Goal: Task Accomplishment & Management: Complete application form

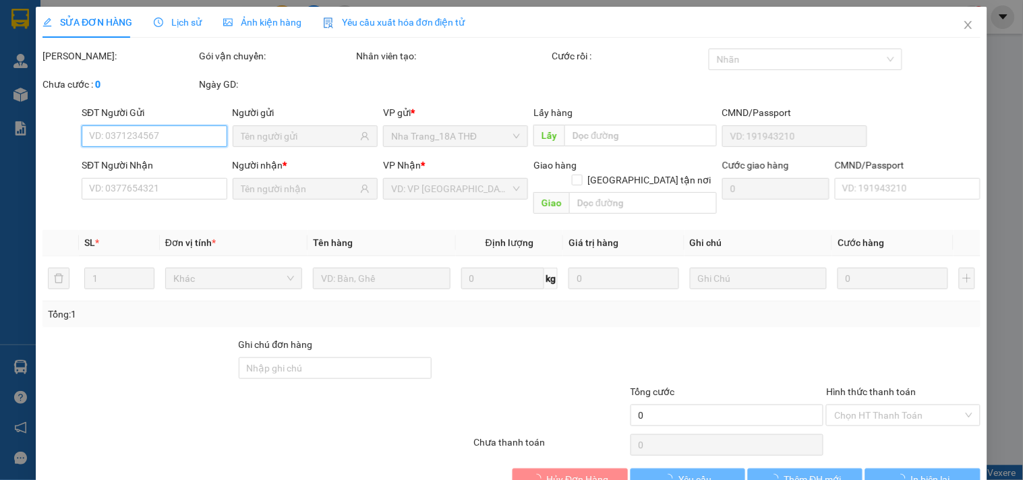
type input "0965865131"
type input "TÂM"
type input "0706214878"
type input "NGỌT"
type input "30.000"
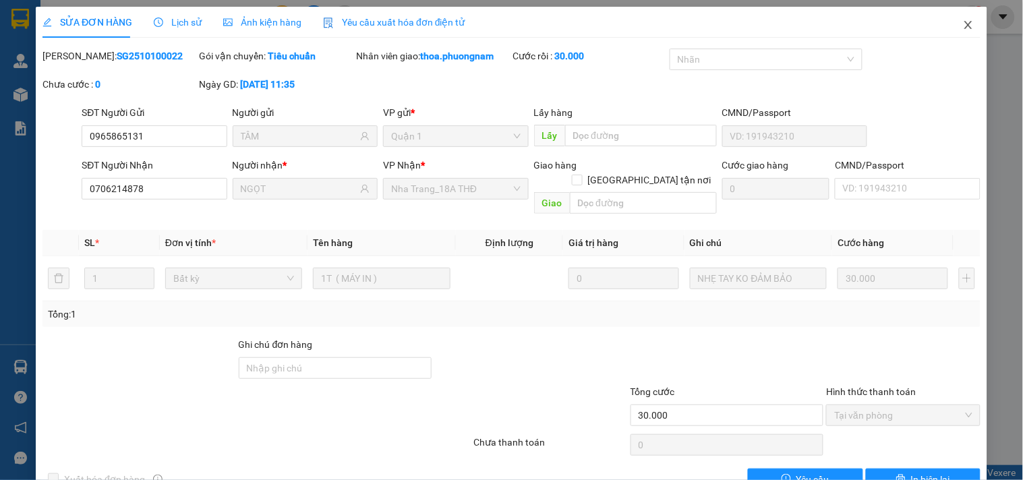
click at [950, 34] on span "Close" at bounding box center [969, 26] width 38 height 38
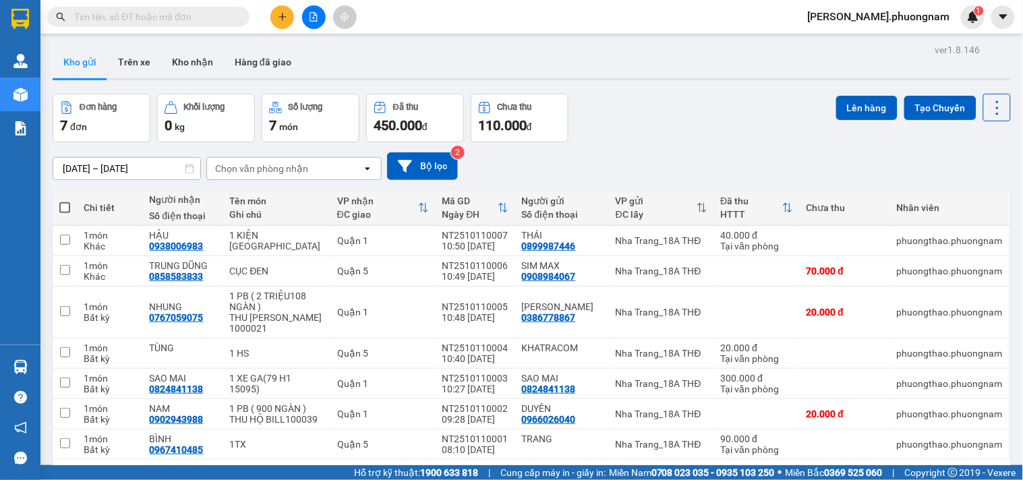
click at [192, 18] on input "text" at bounding box center [153, 16] width 159 height 15
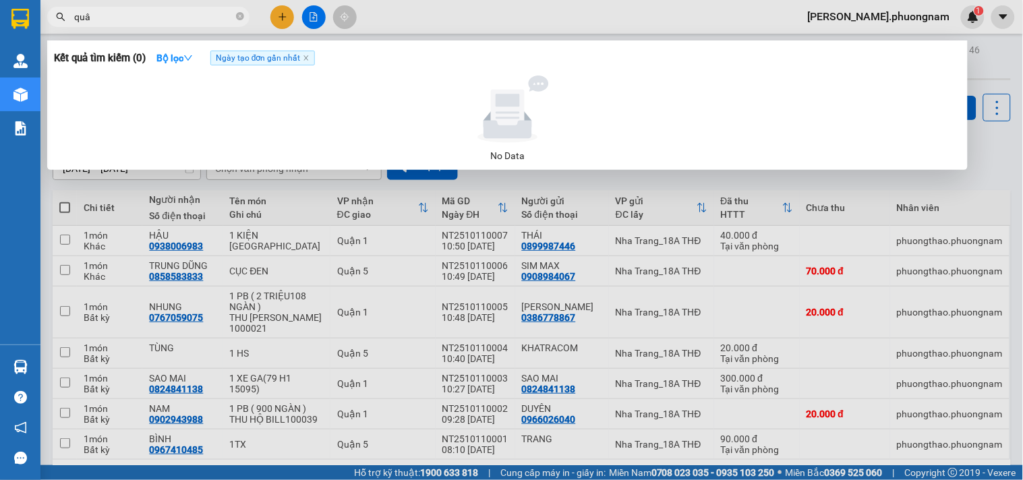
type input "quân"
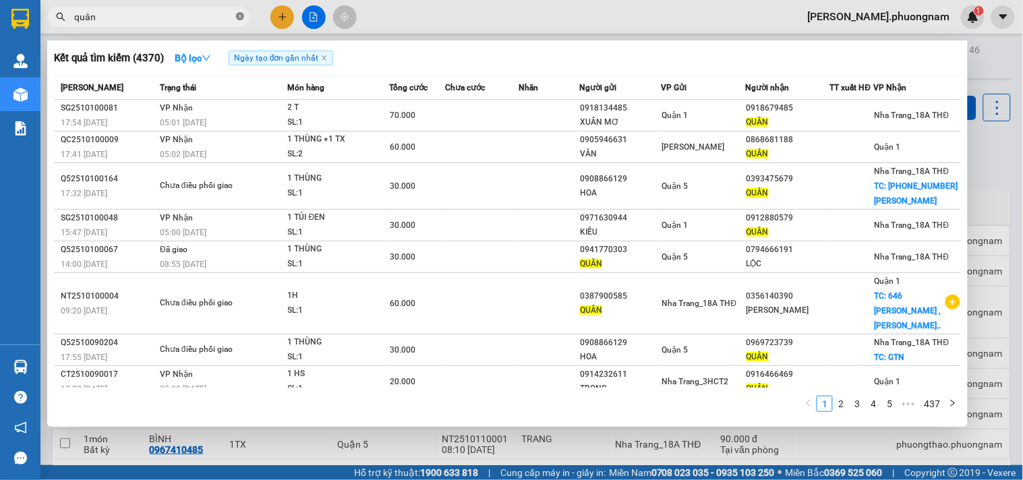
click at [237, 12] on icon "close-circle" at bounding box center [240, 16] width 8 height 8
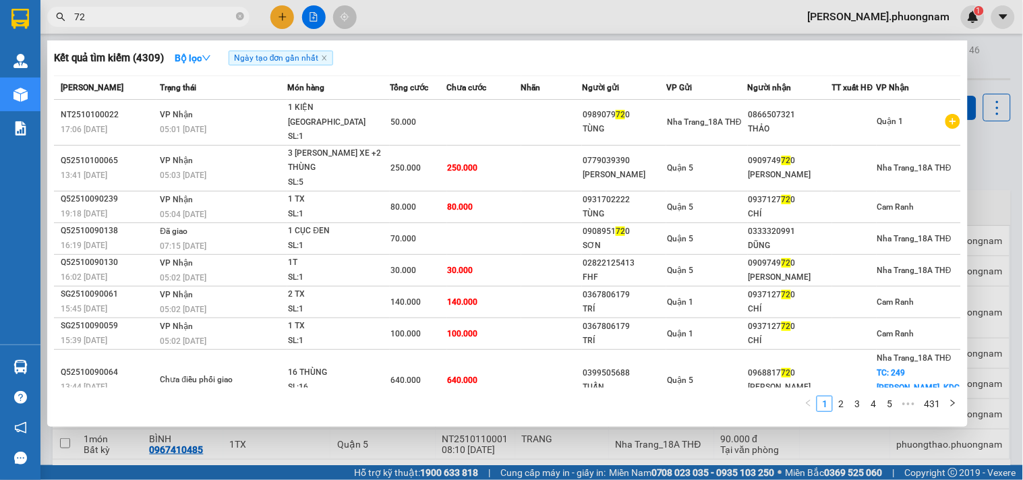
type input "7"
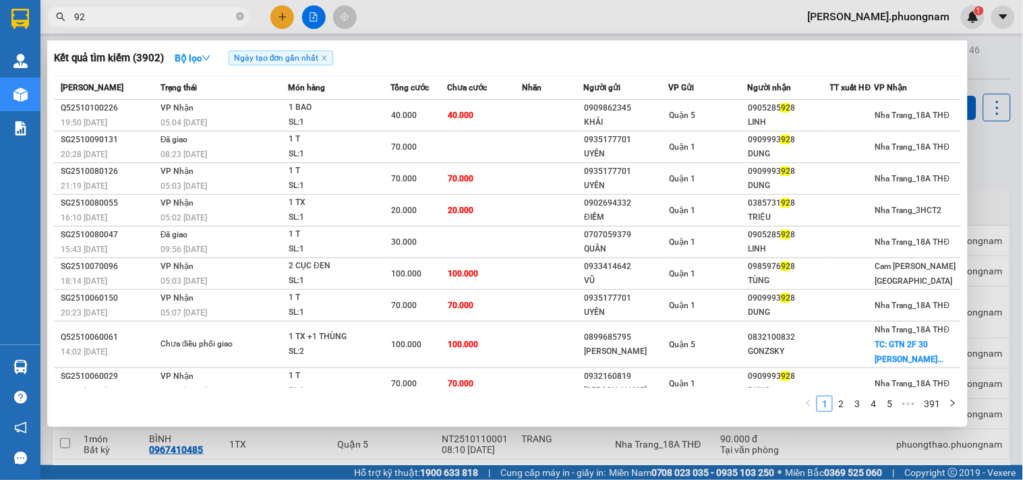
type input "9"
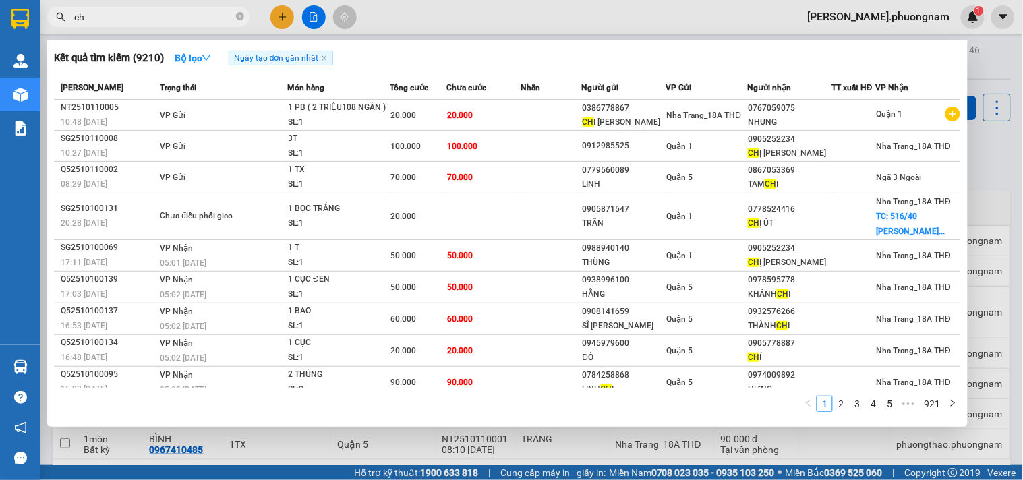
type input "c"
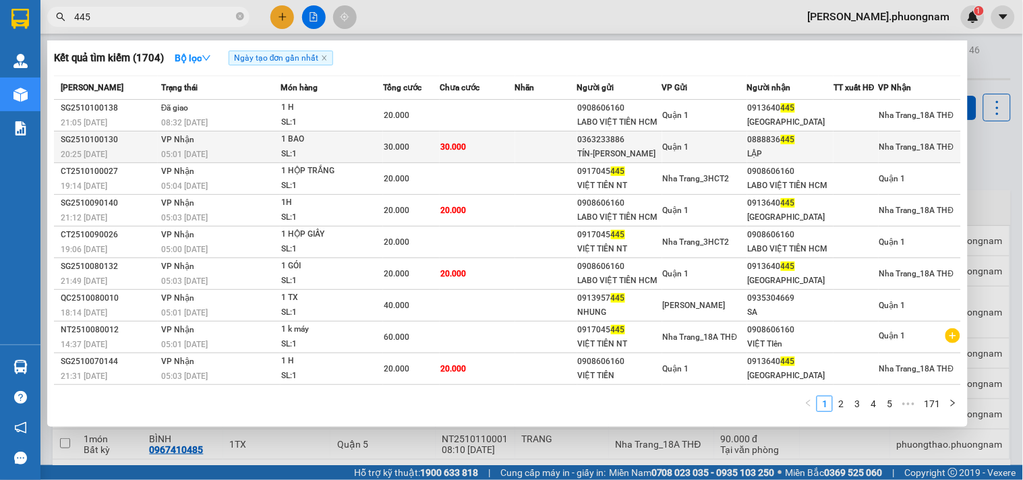
type input "445"
click at [576, 140] on td at bounding box center [546, 148] width 62 height 32
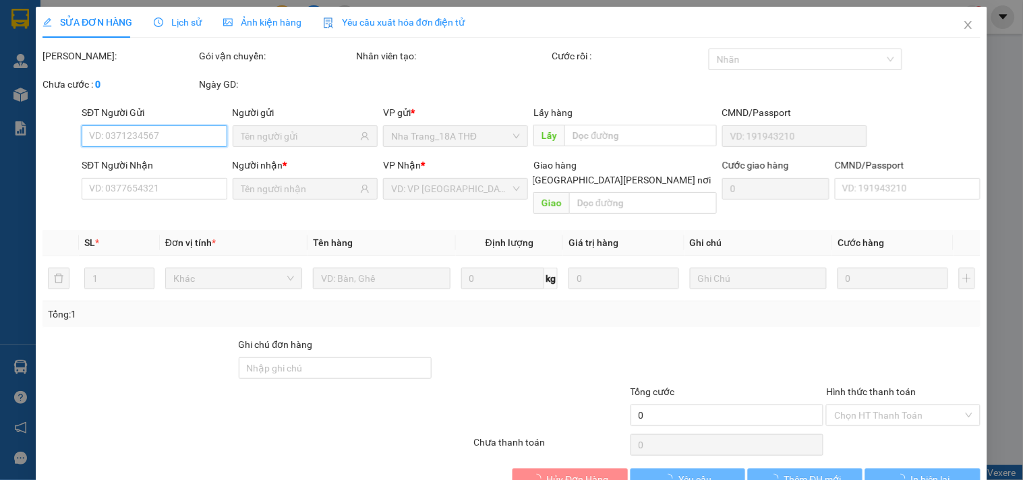
scroll to position [22, 0]
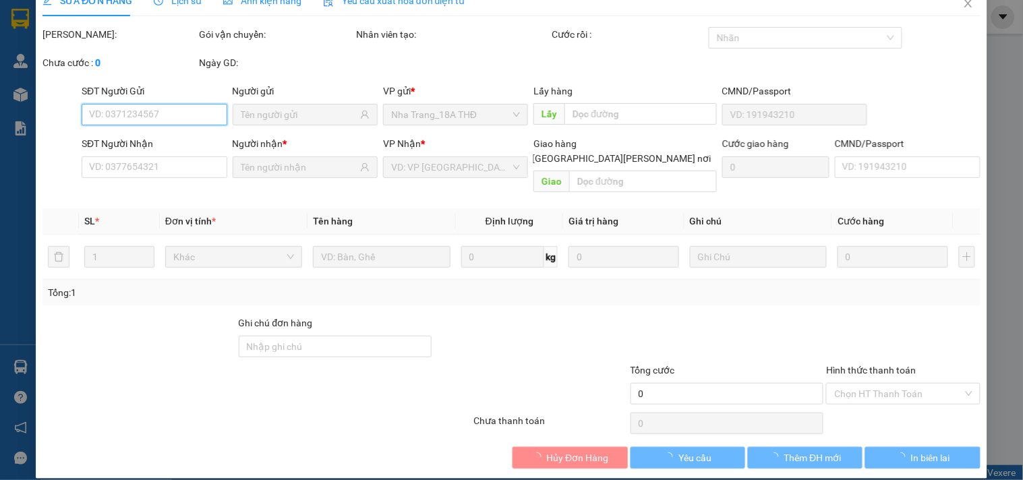
type input "0363233886"
type input "TÍN-NHƯỜNG"
type input "0888836445"
type input "LẬP"
type input "30.000"
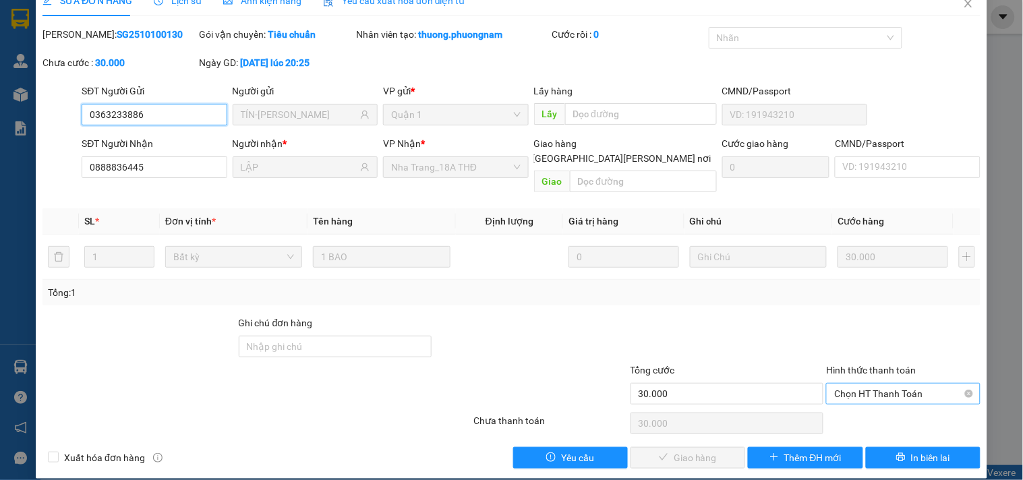
click at [848, 384] on span "Chọn HT Thanh Toán" at bounding box center [904, 394] width 138 height 20
click at [866, 393] on div "Total Paid Fee 0 Total UnPaid Fee 30.000 Cash Collection Total Fee Mã ĐH: SG251…" at bounding box center [512, 248] width 938 height 442
click at [859, 384] on span "Chọn HT Thanh Toán" at bounding box center [904, 394] width 138 height 20
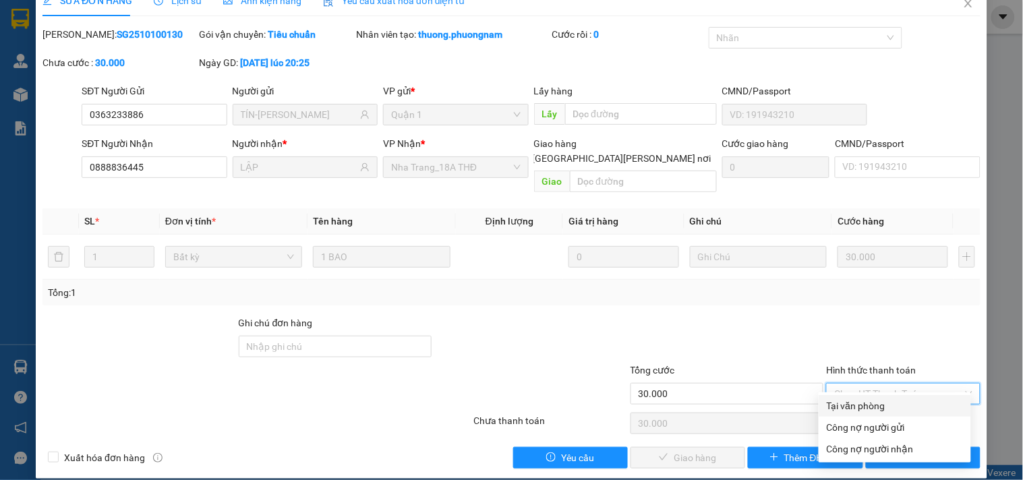
click at [844, 403] on div "Tại văn phòng" at bounding box center [895, 406] width 136 height 15
type input "0"
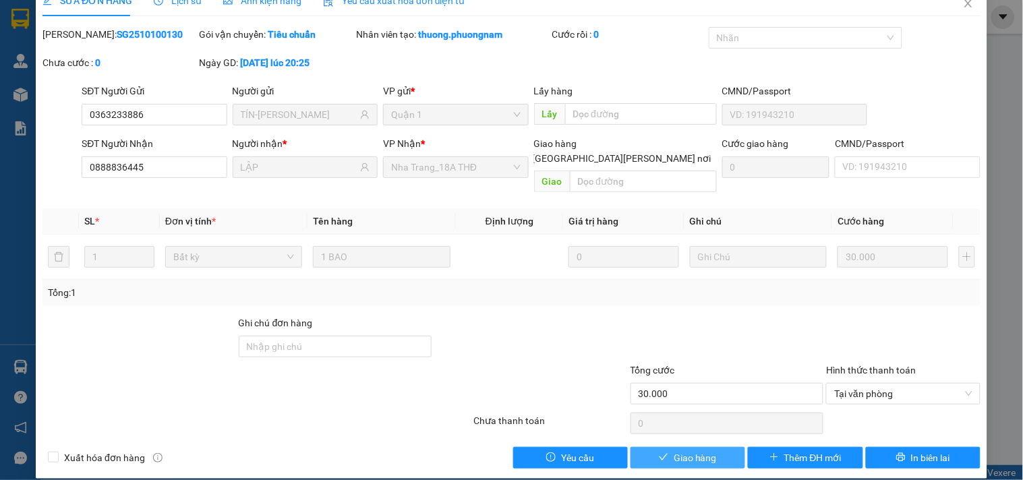
click at [695, 451] on span "Giao hàng" at bounding box center [695, 458] width 43 height 15
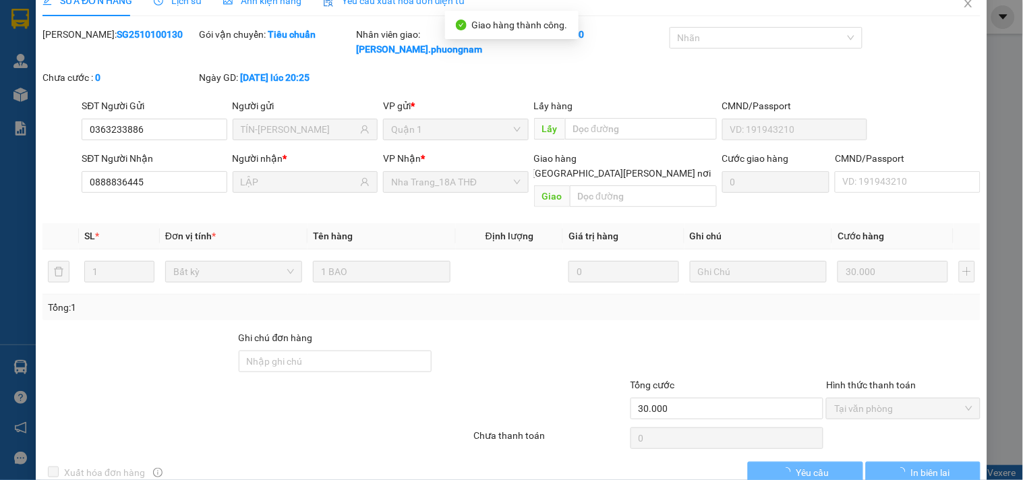
scroll to position [0, 0]
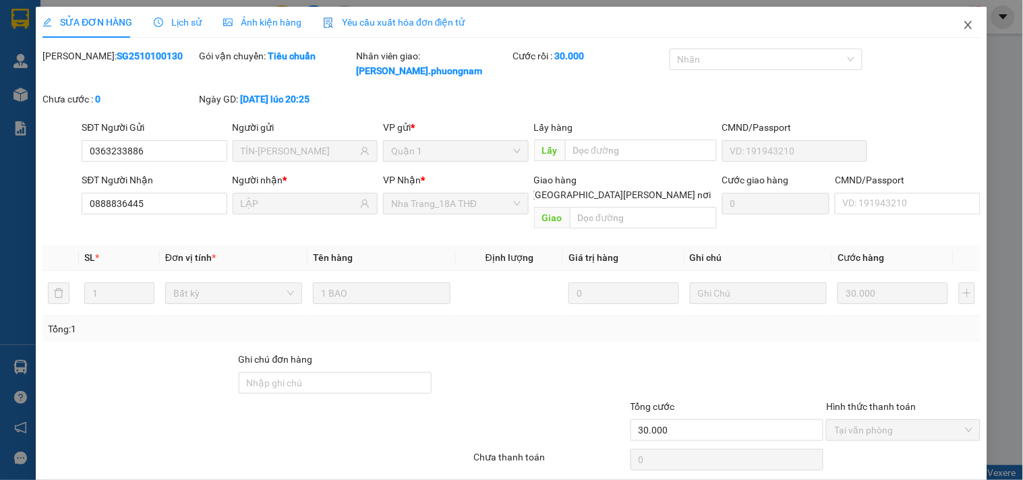
click at [965, 29] on icon "close" at bounding box center [968, 25] width 7 height 8
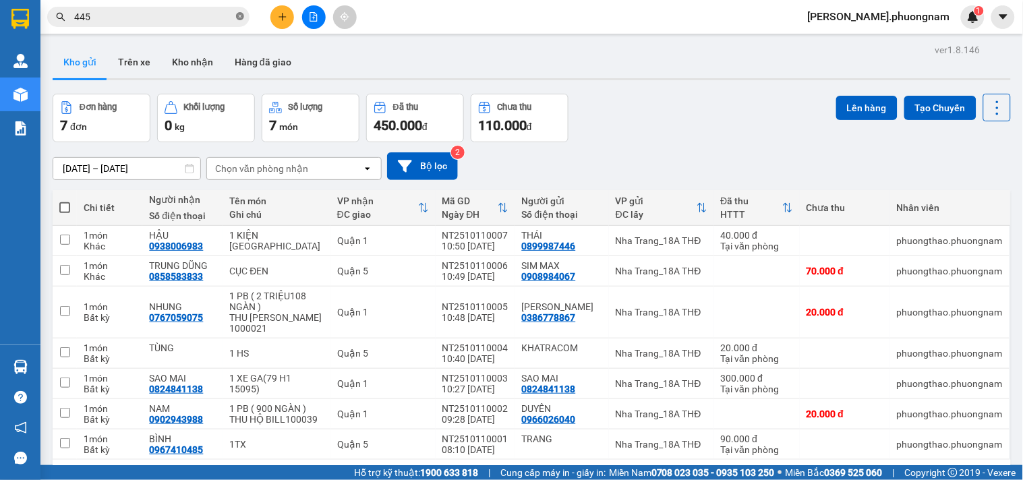
click at [239, 20] on icon "close-circle" at bounding box center [240, 16] width 8 height 8
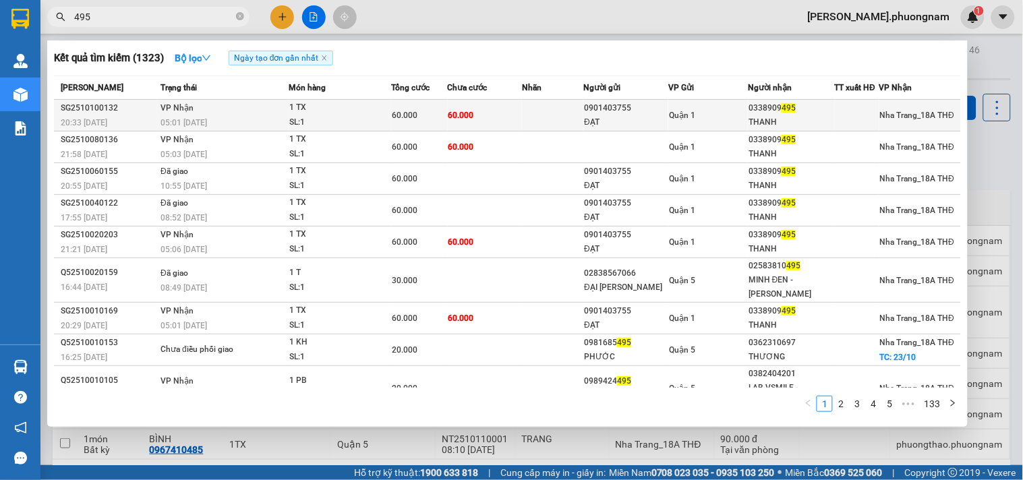
type input "495"
click at [464, 119] on span "60.000" at bounding box center [462, 115] width 26 height 9
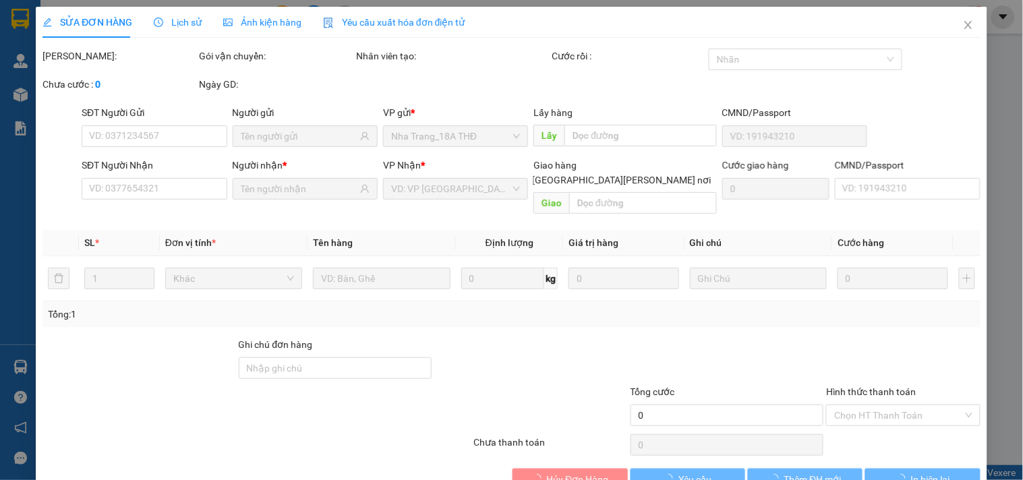
type input "0901403755"
type input "ĐẠT"
type input "0338909495"
type input "THANH"
type input "60.000"
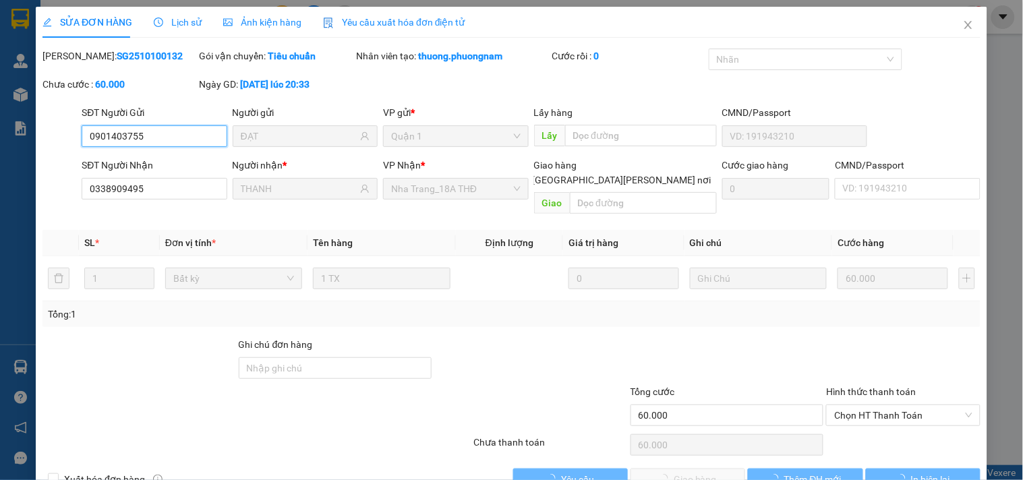
scroll to position [22, 0]
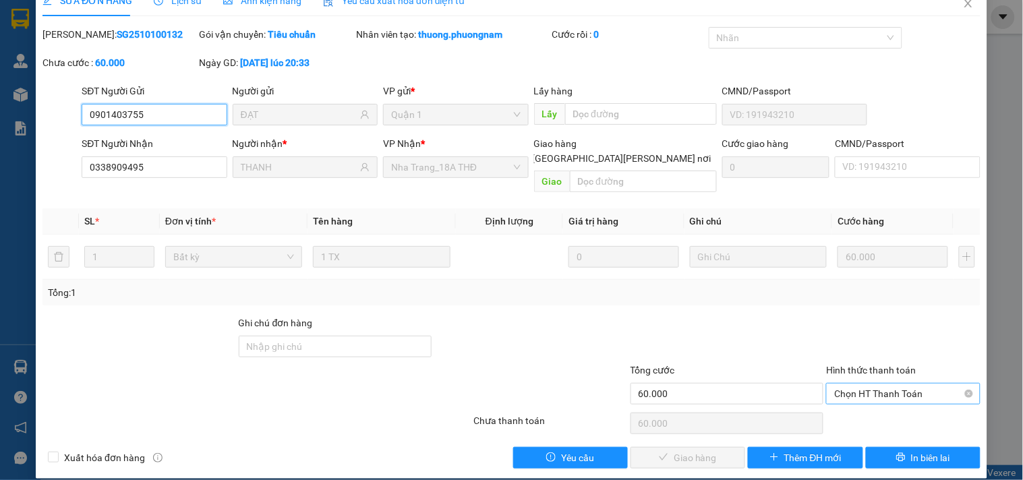
click at [877, 384] on span "Chọn HT Thanh Toán" at bounding box center [904, 394] width 138 height 20
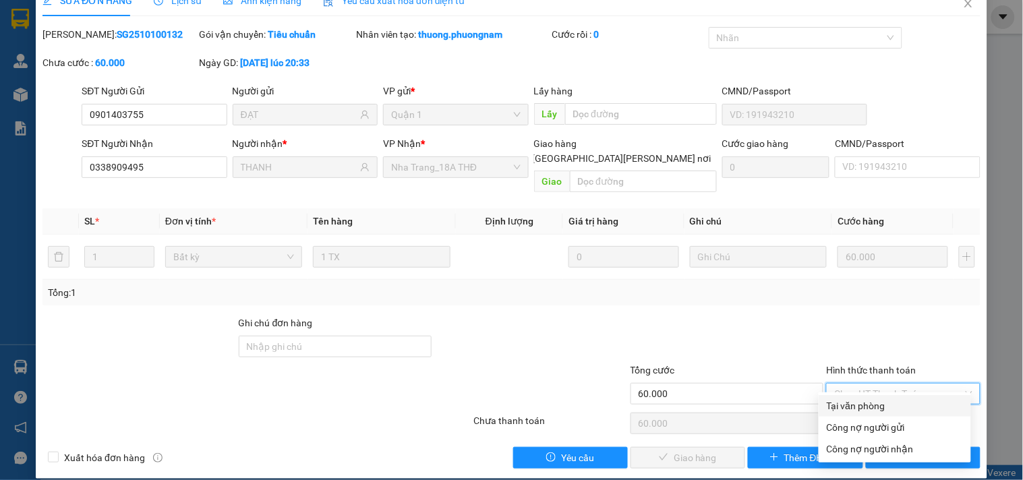
click at [842, 415] on div "Tại văn phòng" at bounding box center [895, 406] width 152 height 22
type input "0"
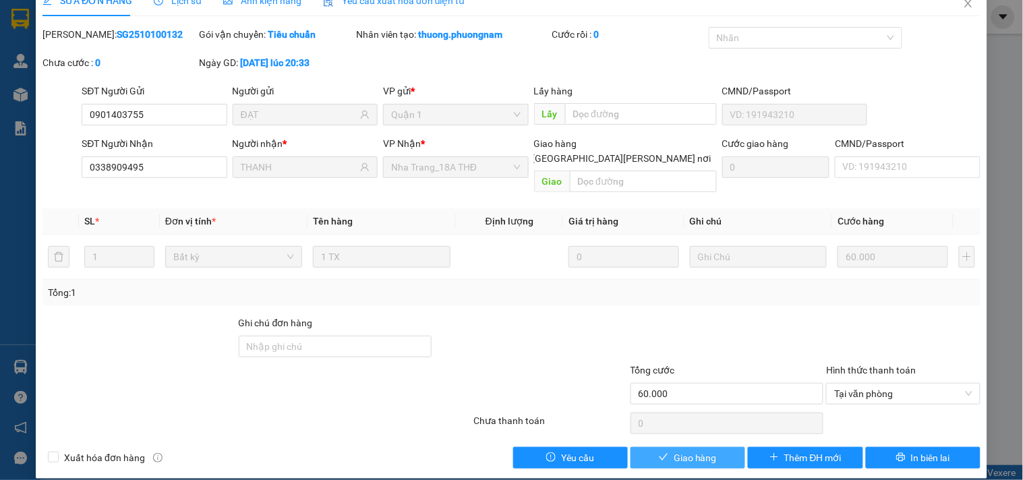
click at [689, 451] on span "Giao hàng" at bounding box center [695, 458] width 43 height 15
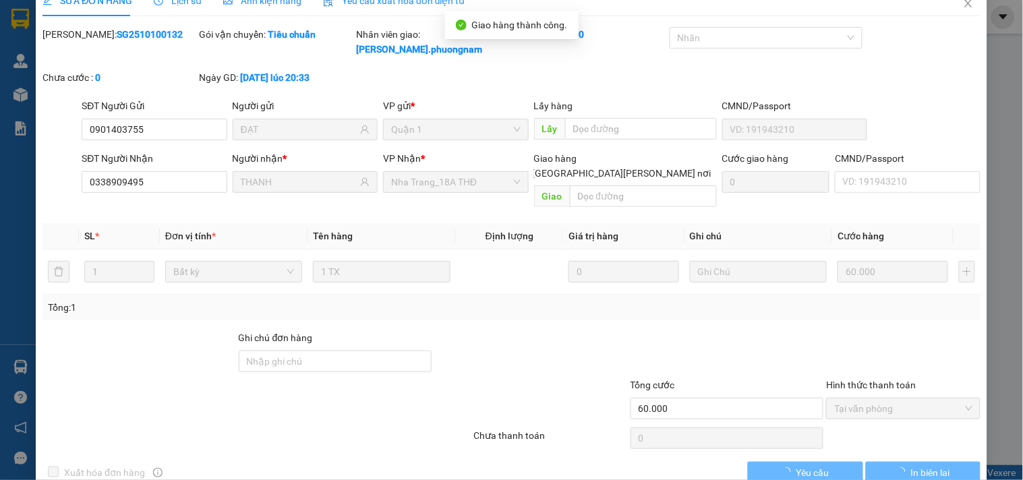
scroll to position [0, 0]
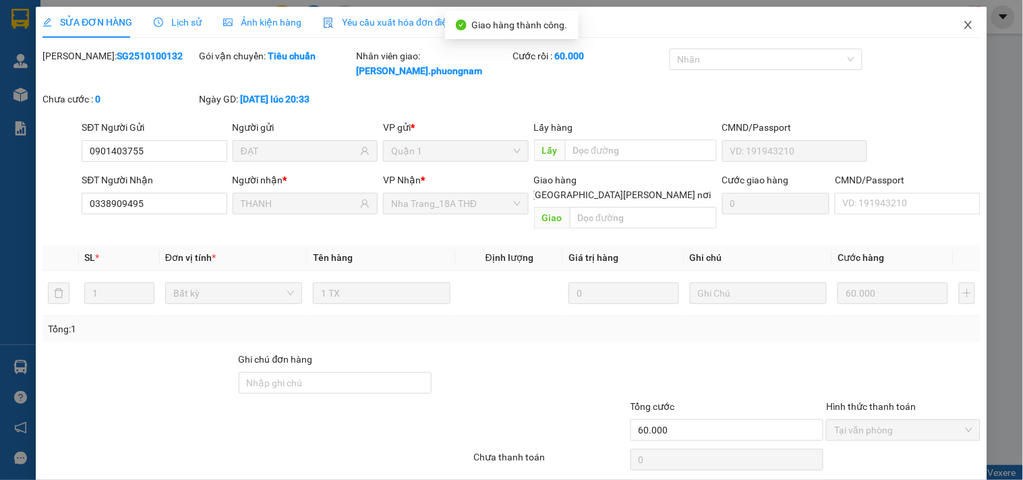
click at [963, 24] on span "Close" at bounding box center [969, 26] width 38 height 38
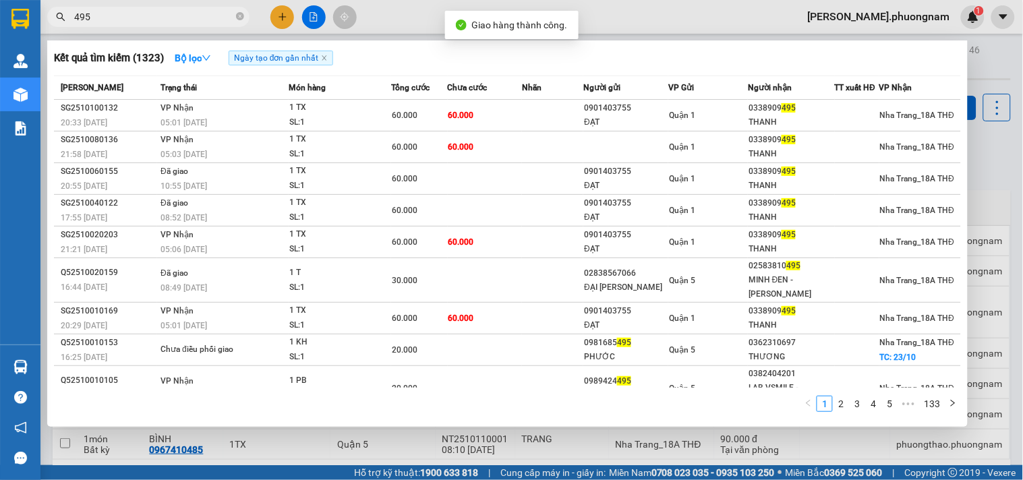
drag, startPoint x: 128, startPoint y: 17, endPoint x: 0, endPoint y: 36, distance: 129.7
click at [0, 40] on section "Kết quả tìm kiếm ( 1323 ) Bộ lọc Ngày tạo đơn gần nhất Mã ĐH Trạng thái Món hàn…" at bounding box center [511, 240] width 1023 height 480
